Goal: Register for event/course

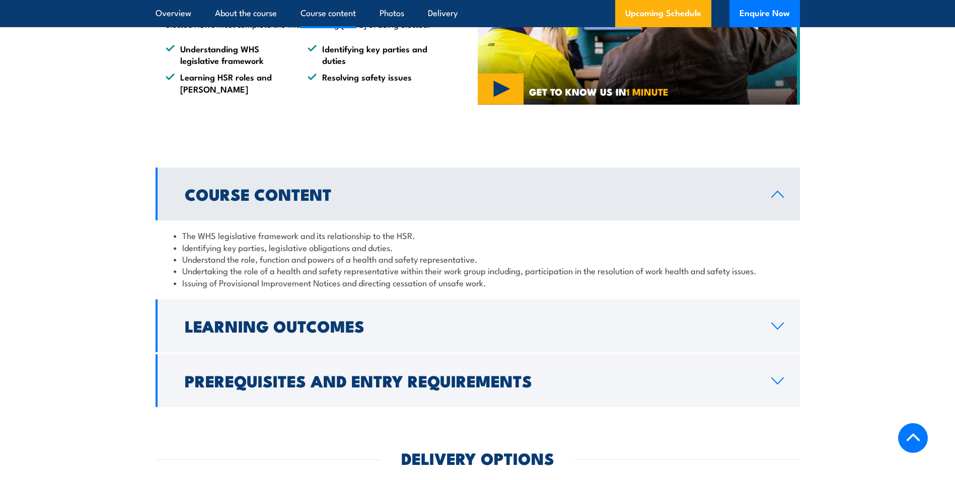
scroll to position [1007, 0]
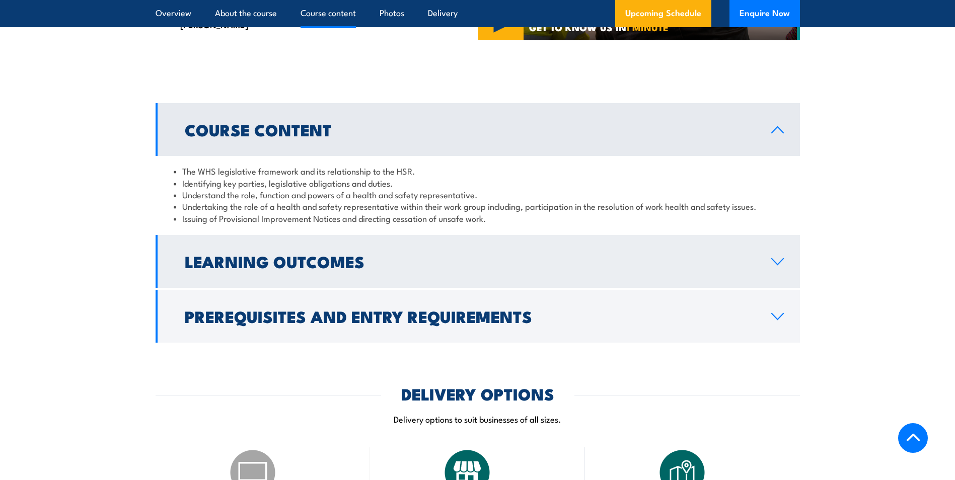
click at [758, 266] on link "Learning Outcomes" at bounding box center [478, 261] width 644 height 53
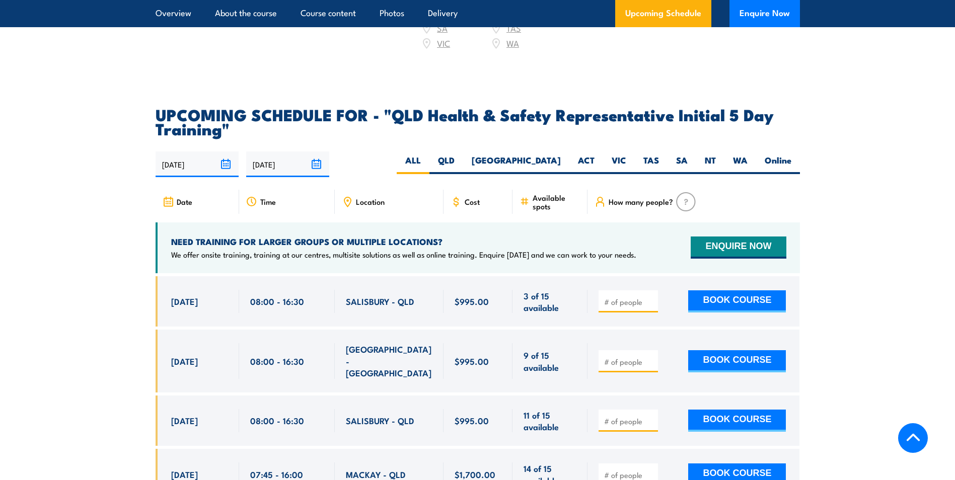
scroll to position [1661, 0]
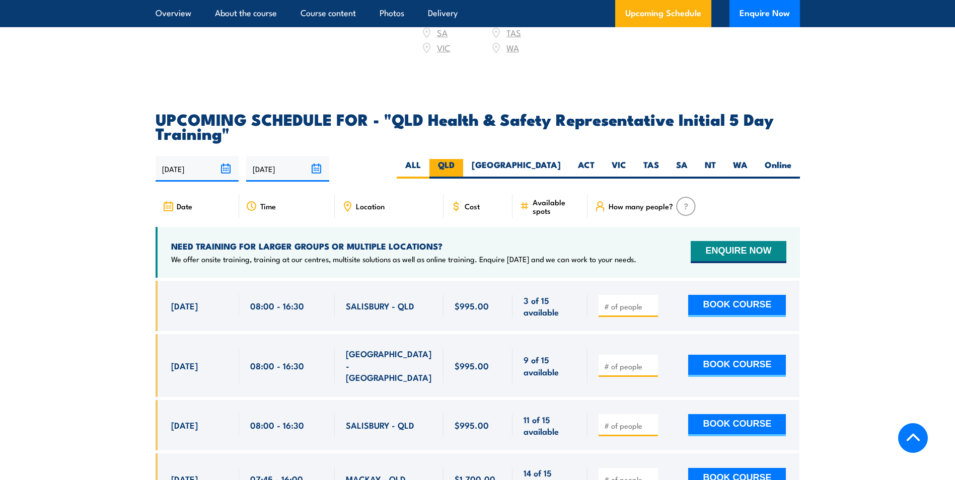
click at [463, 160] on label "QLD" at bounding box center [446, 169] width 34 height 20
click at [461, 160] on input "QLD" at bounding box center [458, 162] width 7 height 7
radio input "true"
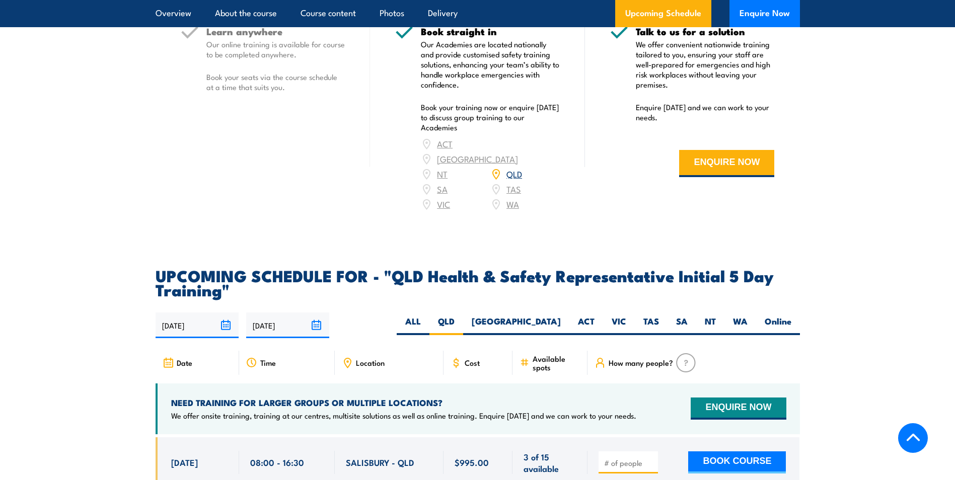
scroll to position [1642, 0]
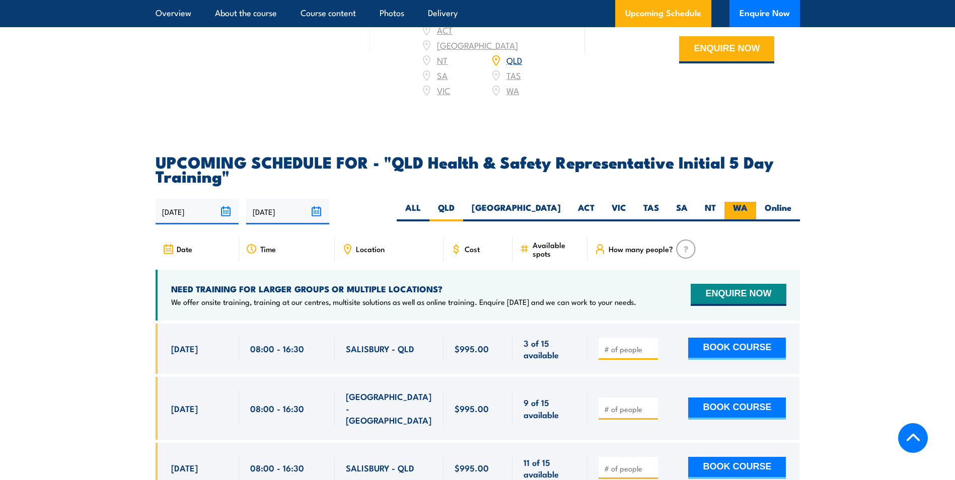
click at [739, 207] on label "WA" at bounding box center [740, 212] width 32 height 20
click at [748, 207] on input "WA" at bounding box center [751, 205] width 7 height 7
radio input "true"
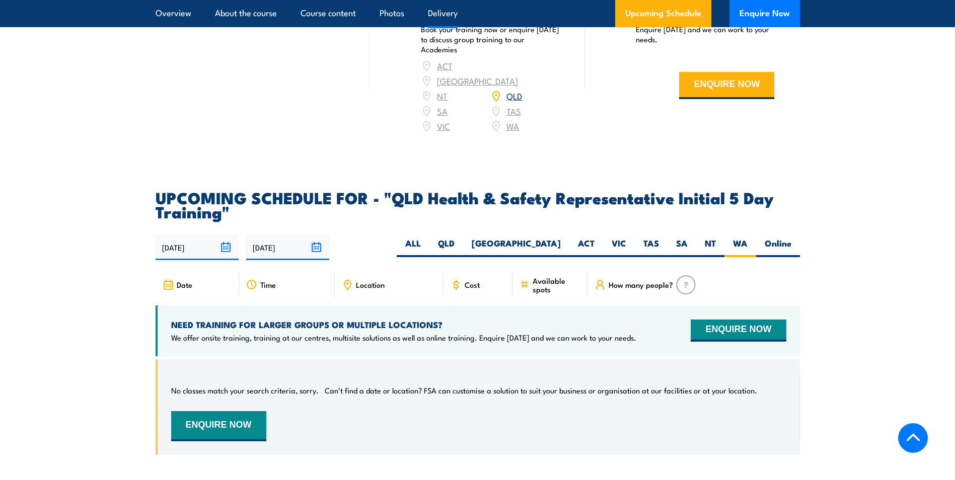
scroll to position [1654, 0]
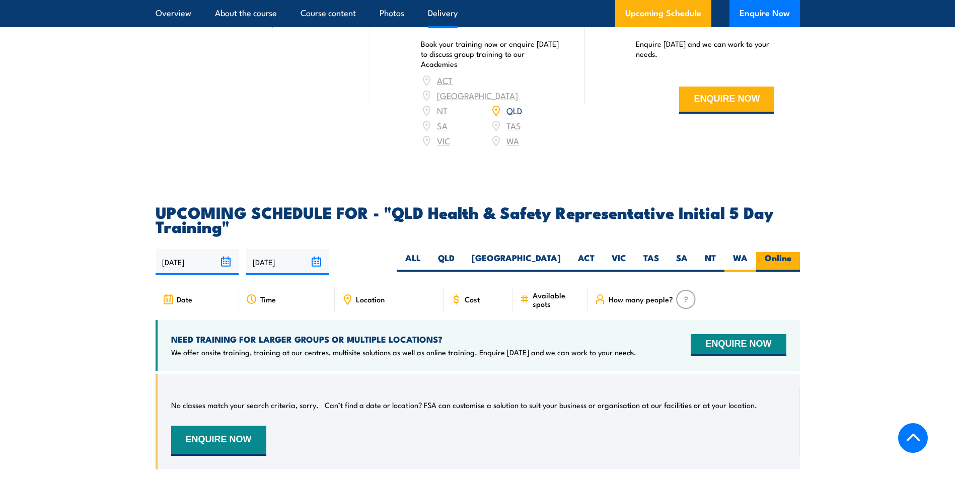
click at [776, 254] on label "Online" at bounding box center [778, 262] width 44 height 20
click at [791, 254] on input "Online" at bounding box center [794, 255] width 7 height 7
radio input "true"
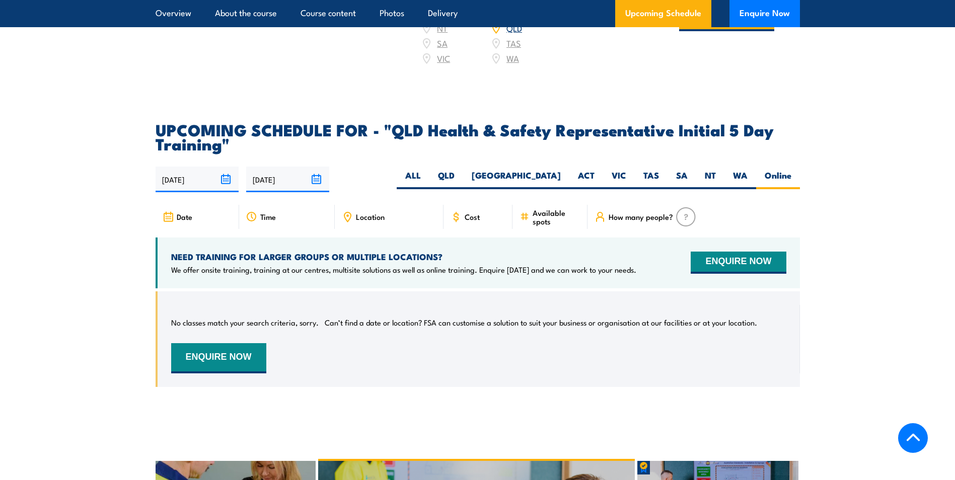
scroll to position [1642, 0]
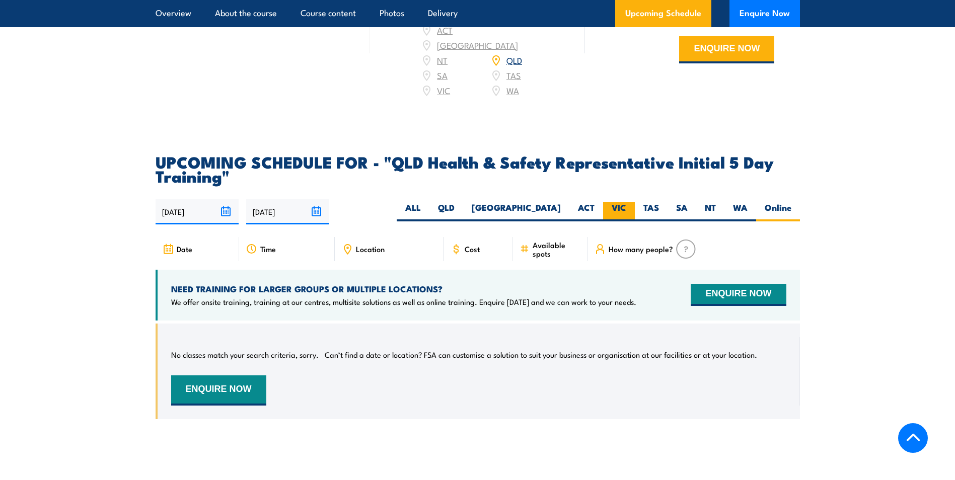
click at [628, 204] on label "VIC" at bounding box center [619, 212] width 32 height 20
click at [628, 204] on input "VIC" at bounding box center [629, 205] width 7 height 7
radio input "true"
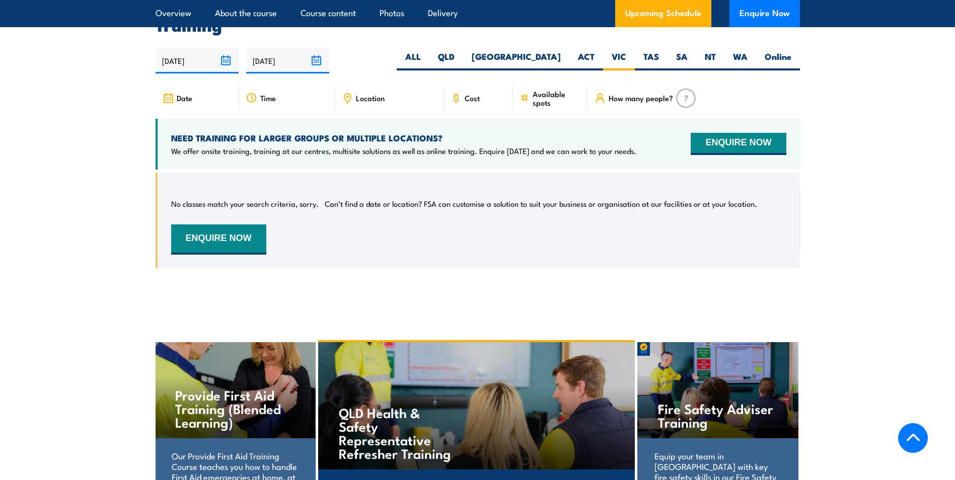
scroll to position [1754, 0]
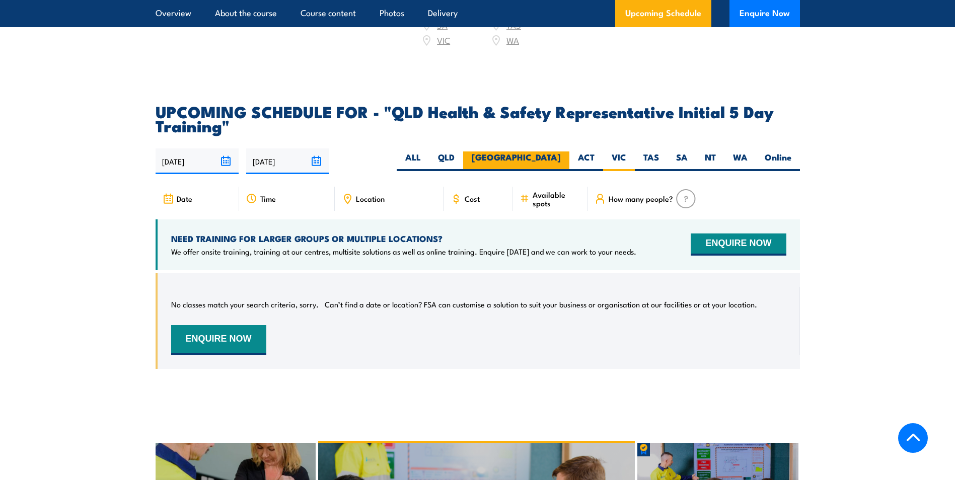
click at [554, 155] on label "[GEOGRAPHIC_DATA]" at bounding box center [516, 162] width 106 height 20
click at [561, 155] on input "[GEOGRAPHIC_DATA]" at bounding box center [564, 155] width 7 height 7
radio input "true"
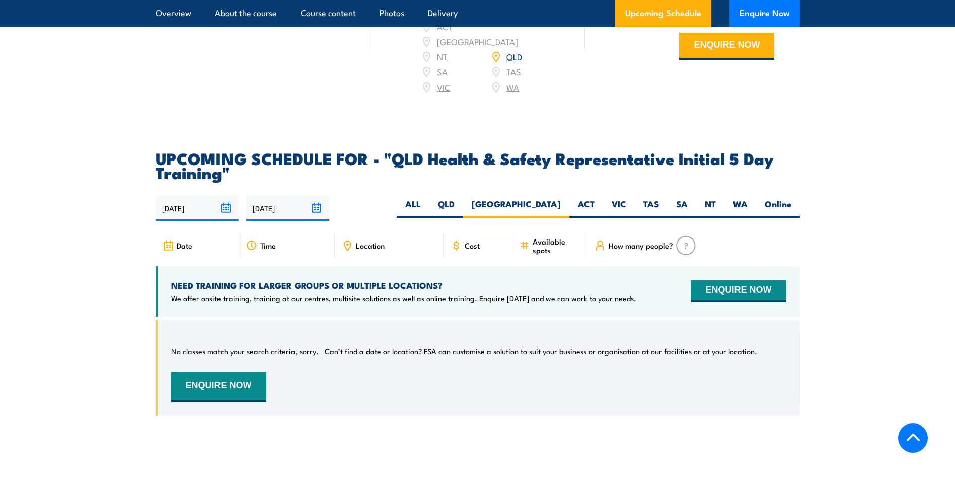
scroll to position [1704, 0]
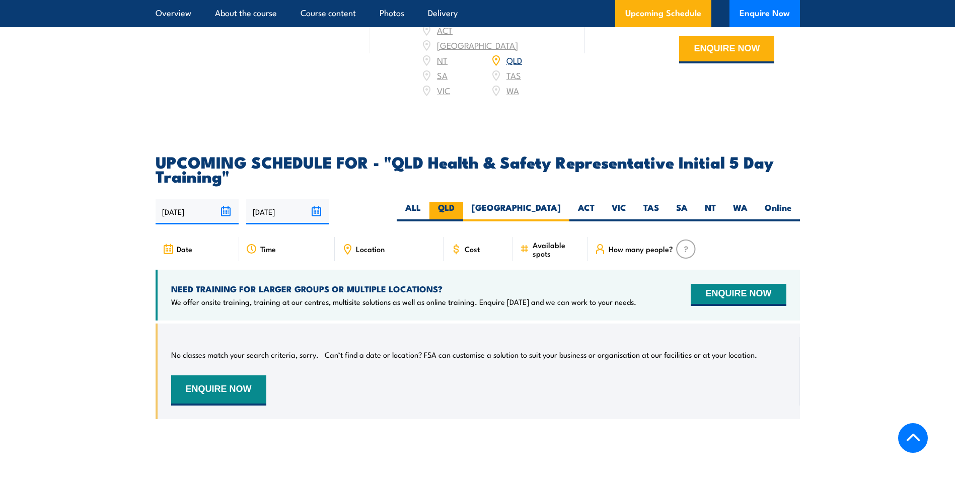
click at [463, 204] on label "QLD" at bounding box center [446, 212] width 34 height 20
click at [461, 204] on input "QLD" at bounding box center [458, 205] width 7 height 7
radio input "true"
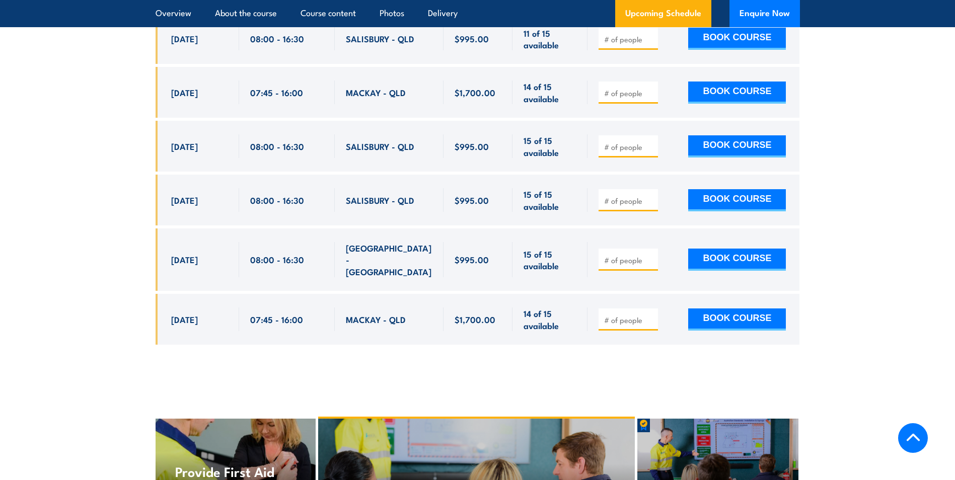
scroll to position [1894, 0]
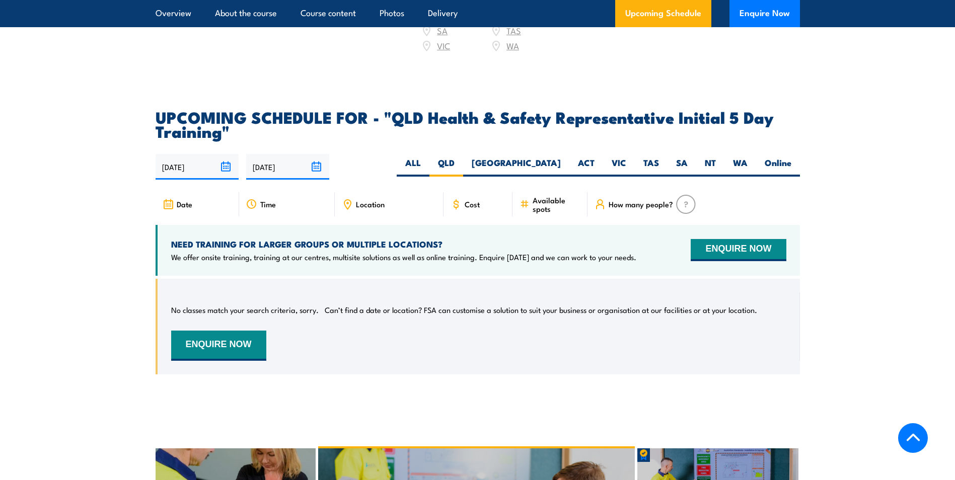
scroll to position [1704, 0]
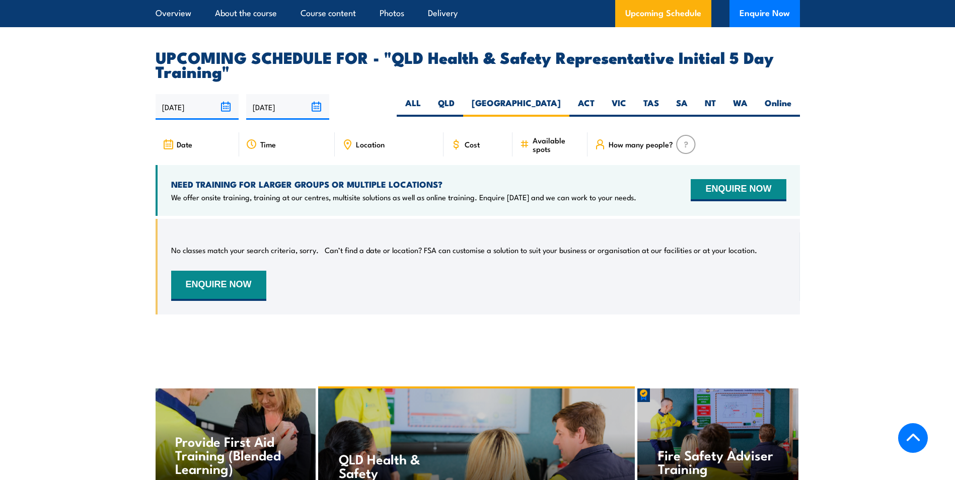
scroll to position [1754, 0]
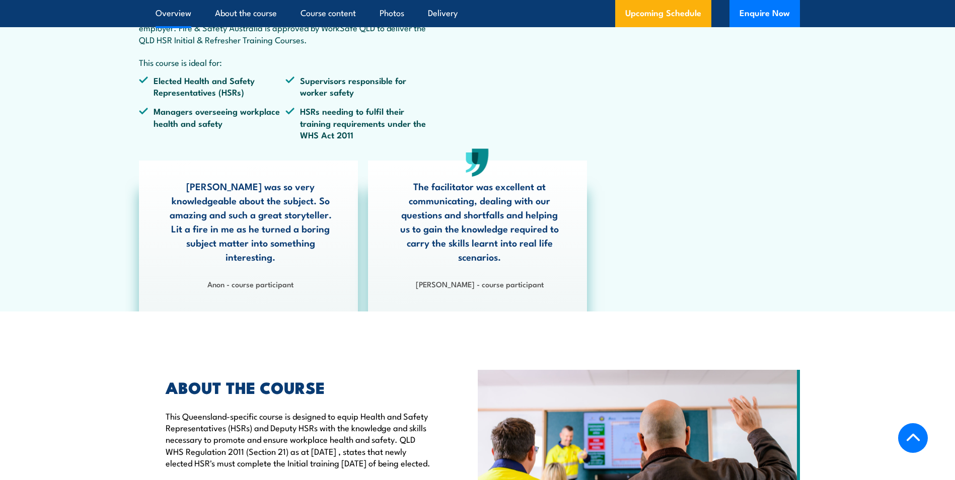
scroll to position [755, 0]
